Goal: Task Accomplishment & Management: Complete application form

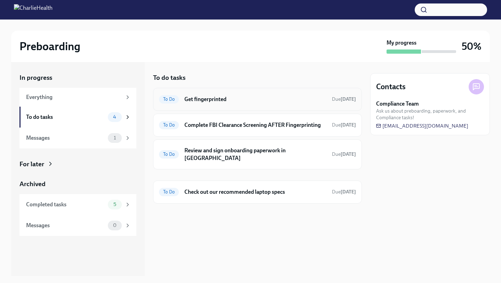
click at [260, 92] on div "To Do Get fingerprinted Due [DATE]" at bounding box center [257, 99] width 209 height 23
click at [234, 98] on h6 "Get fingerprinted" at bounding box center [256, 99] width 142 height 8
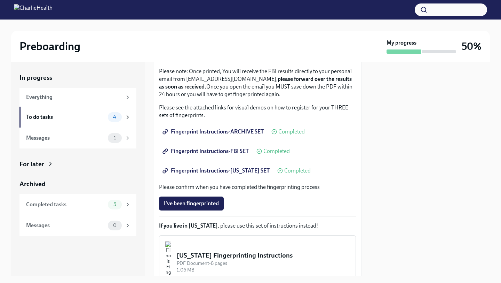
scroll to position [102, 0]
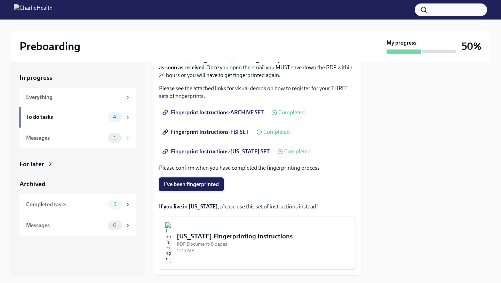
click at [208, 188] on button "I've been fingerprinted" at bounding box center [191, 184] width 65 height 14
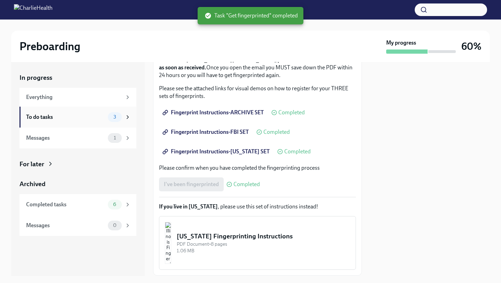
click at [92, 122] on div "To do tasks 3" at bounding box center [78, 117] width 105 height 10
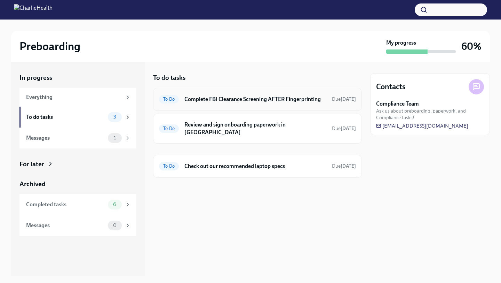
click at [226, 97] on h6 "Complete FBI Clearance Screening AFTER Fingerprinting" at bounding box center [256, 99] width 142 height 8
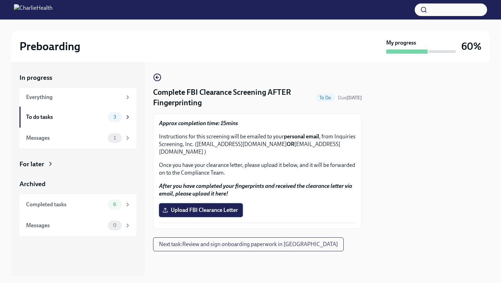
click at [208, 206] on span "Upload FBI Clearance Letter" at bounding box center [201, 209] width 74 height 7
click at [0, 0] on input "Upload FBI Clearance Letter" at bounding box center [0, 0] width 0 height 0
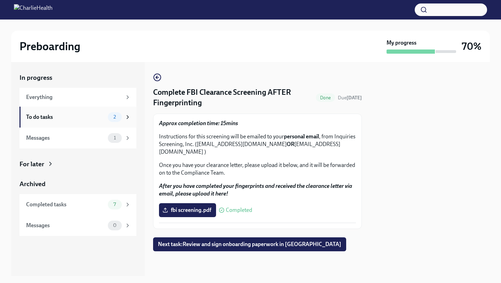
click at [96, 117] on div "To do tasks" at bounding box center [65, 117] width 79 height 8
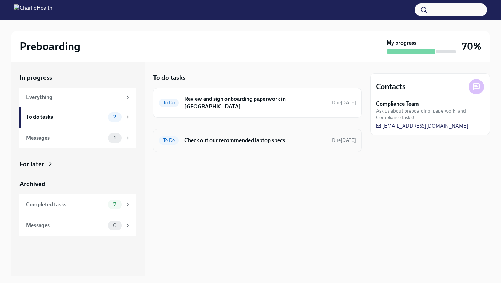
click at [221, 136] on h6 "Check out our recommended laptop specs" at bounding box center [256, 140] width 142 height 8
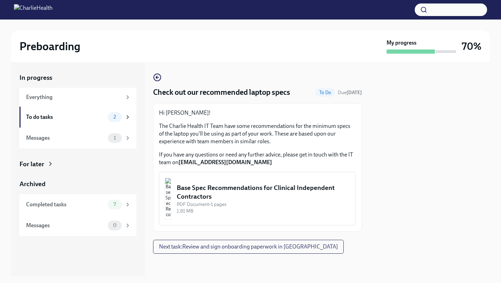
click at [244, 197] on div "Base Spec Recommendations for Clinical Independent Contractors" at bounding box center [263, 192] width 173 height 18
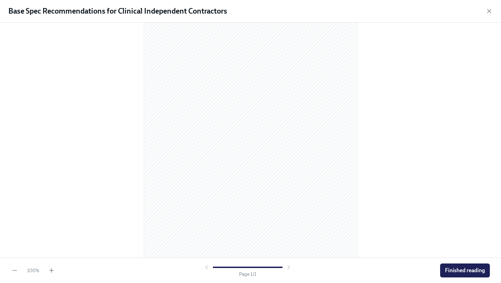
scroll to position [53, 0]
click at [339, 244] on span "Finished reading" at bounding box center [465, 270] width 40 height 7
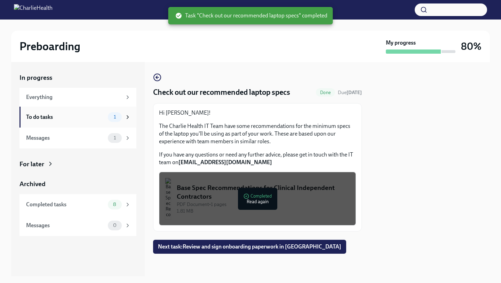
click at [89, 119] on div "To do tasks" at bounding box center [65, 117] width 79 height 8
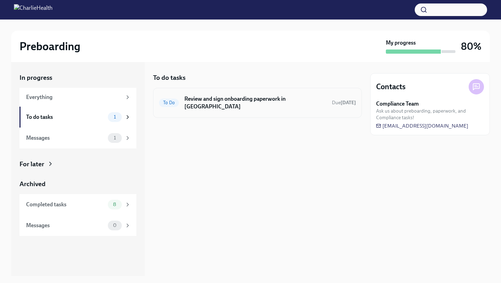
click at [245, 104] on div "To Do Review and sign onboarding paperwork in [GEOGRAPHIC_DATA] Due [DATE]" at bounding box center [257, 103] width 197 height 18
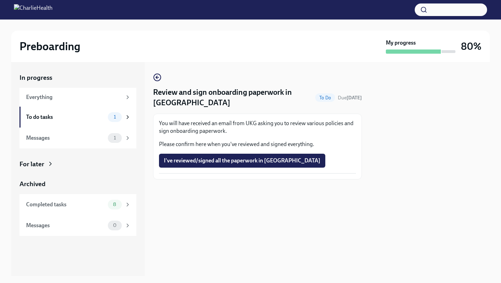
click at [159, 103] on h4 "Review and sign onboarding paperwork in [GEOGRAPHIC_DATA]" at bounding box center [232, 97] width 159 height 21
click at [168, 103] on h4 "Review and sign onboarding paperwork in [GEOGRAPHIC_DATA]" at bounding box center [232, 97] width 159 height 21
click at [222, 161] on span "I've reviewed/signed all the paperwork in [GEOGRAPHIC_DATA]" at bounding box center [242, 160] width 157 height 7
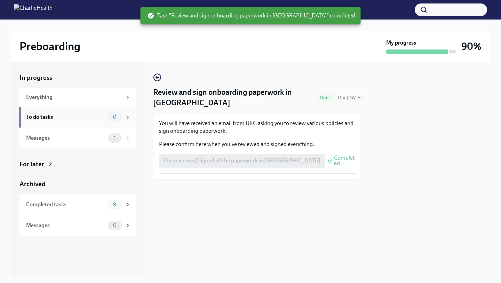
click at [60, 118] on div "To do tasks" at bounding box center [65, 117] width 79 height 8
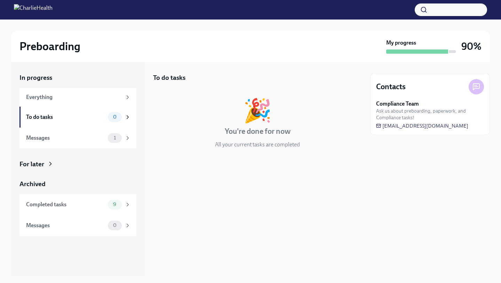
click at [339, 45] on h3 "90%" at bounding box center [472, 46] width 20 height 13
click at [339, 51] on div at bounding box center [417, 51] width 62 height 4
click at [131, 142] on div "1" at bounding box center [119, 138] width 23 height 10
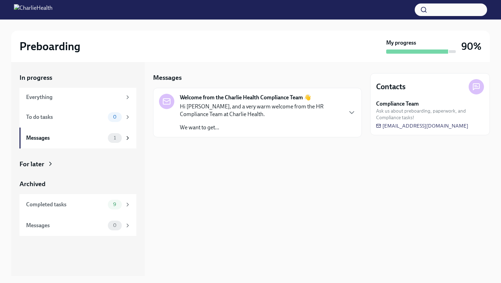
click at [253, 131] on p "We want to get..." at bounding box center [261, 128] width 162 height 8
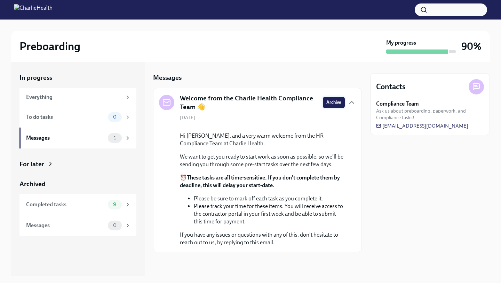
click at [337, 102] on span "Archive" at bounding box center [334, 102] width 15 height 7
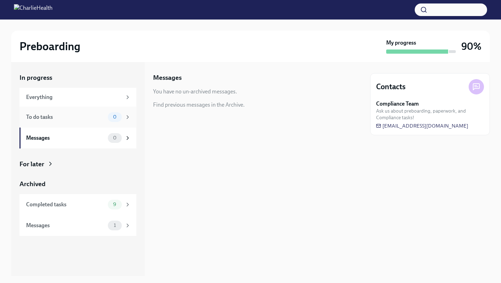
click at [101, 120] on div "To do tasks" at bounding box center [65, 117] width 79 height 8
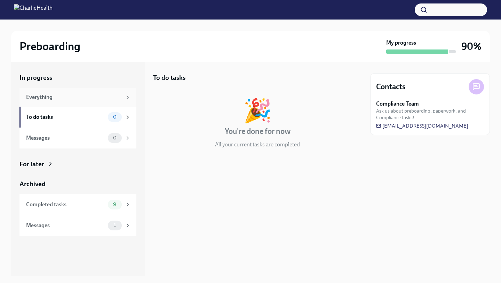
click at [117, 98] on div "Everything" at bounding box center [74, 97] width 96 height 8
click at [104, 103] on div "Everything" at bounding box center [77, 97] width 117 height 19
click at [101, 121] on div "To do tasks 0" at bounding box center [78, 117] width 105 height 10
click at [189, 130] on div "🎉 You're done for now All your current tasks are completed" at bounding box center [257, 123] width 209 height 49
